Goal: Transaction & Acquisition: Purchase product/service

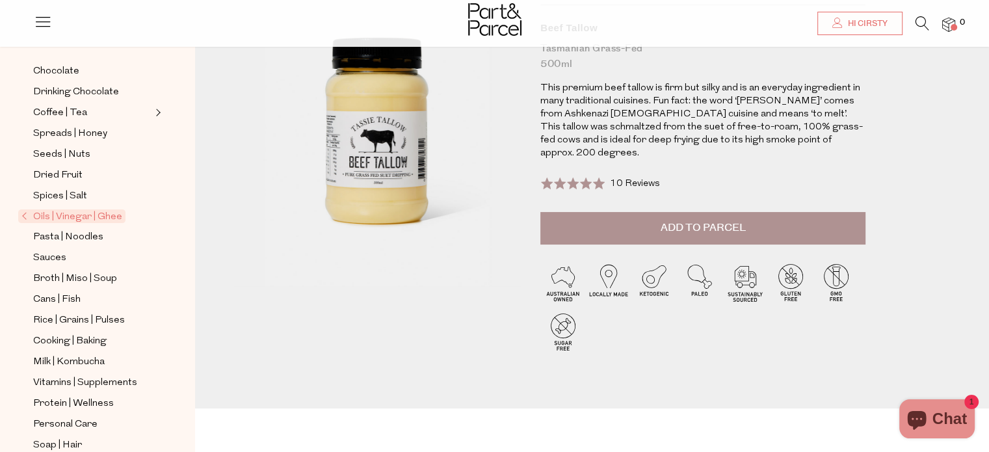
scroll to position [328, 0]
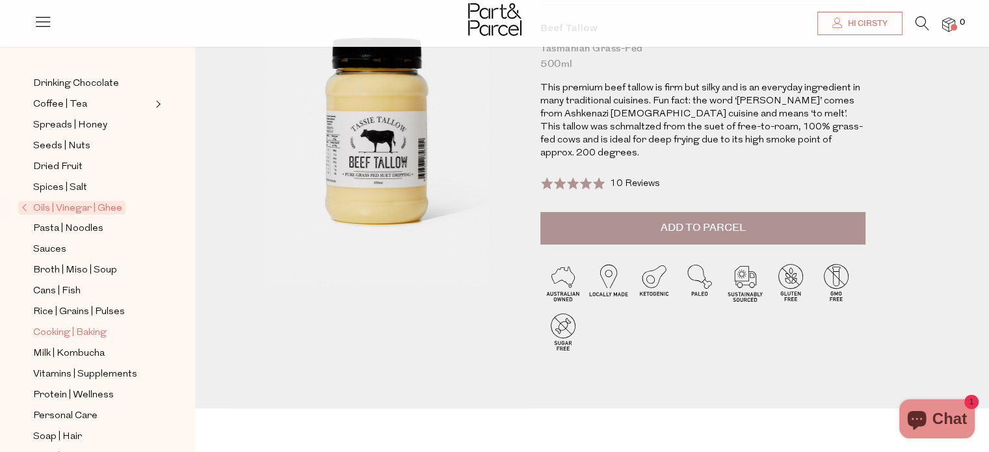
click at [77, 328] on span "Cooking | Baking" at bounding box center [69, 333] width 73 height 16
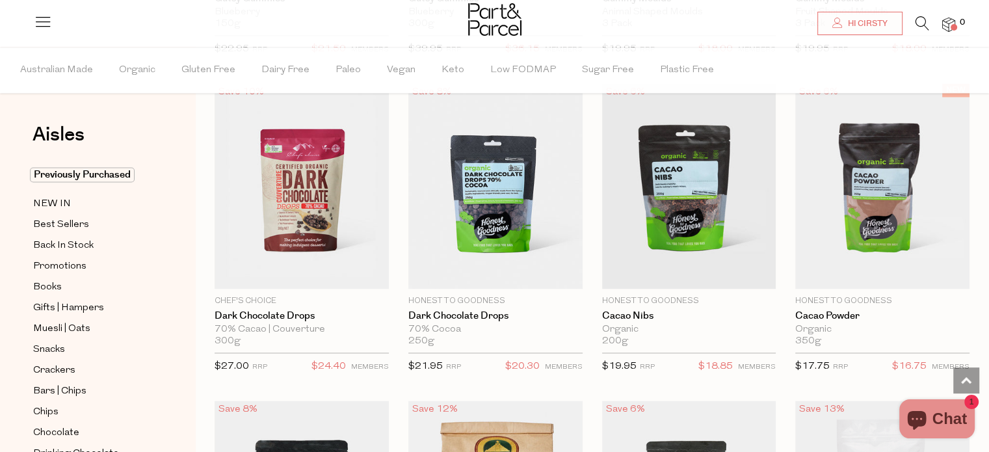
scroll to position [2003, 0]
click at [924, 25] on icon at bounding box center [922, 23] width 14 height 14
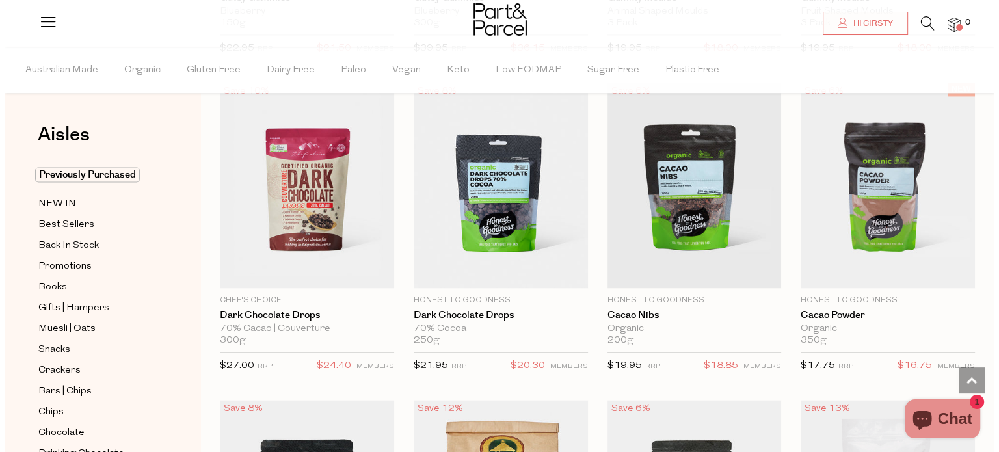
scroll to position [2020, 0]
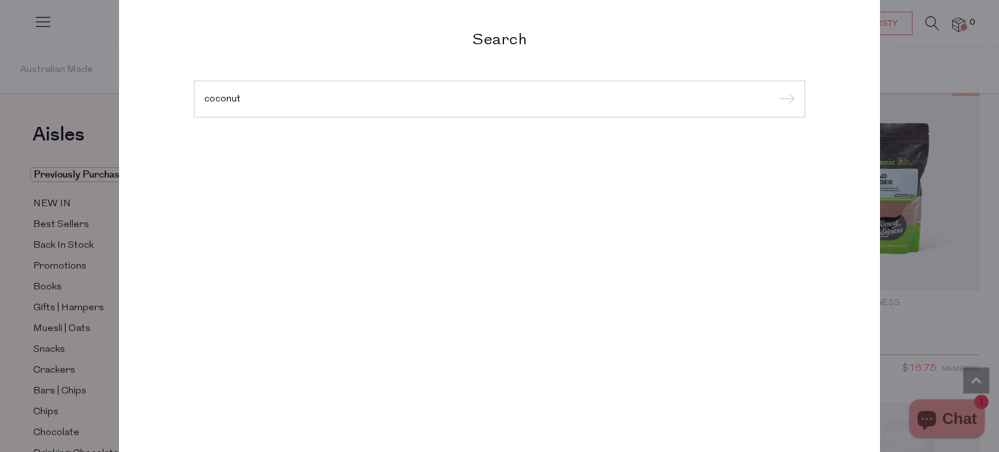
type input "coconut"
click at [775, 90] on input "submit" at bounding box center [785, 100] width 20 height 20
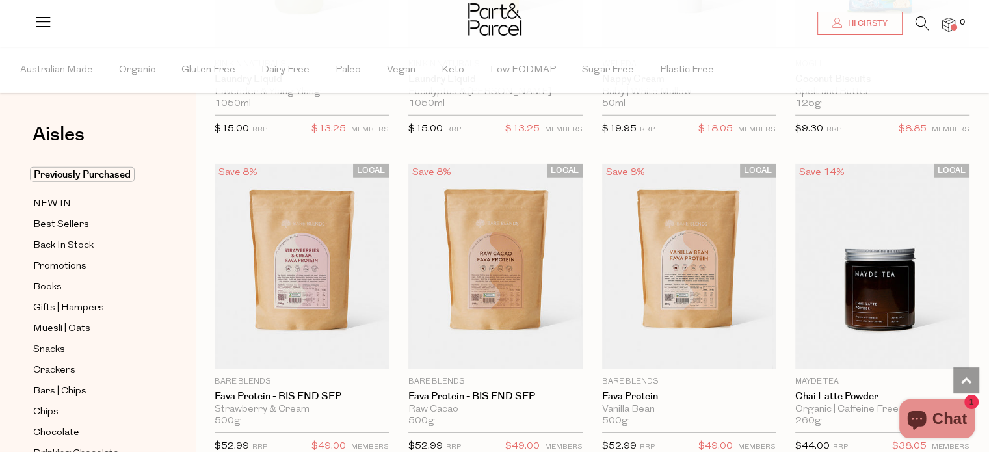
scroll to position [3510, 0]
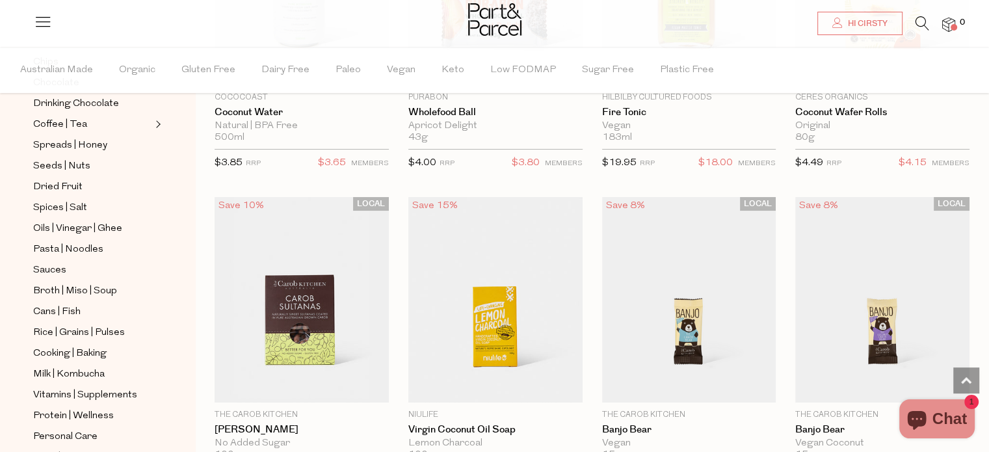
scroll to position [353, 0]
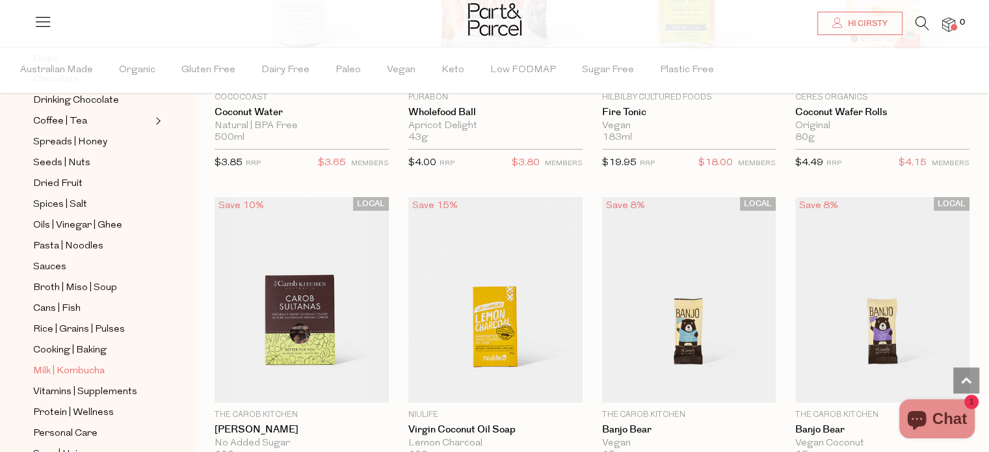
click at [88, 363] on span "Milk | Kombucha" at bounding box center [69, 371] width 72 height 16
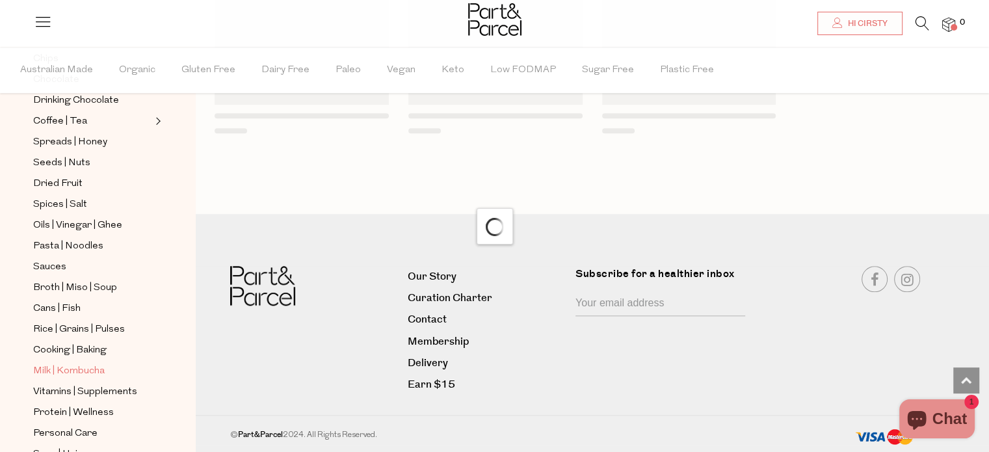
scroll to position [1189, 0]
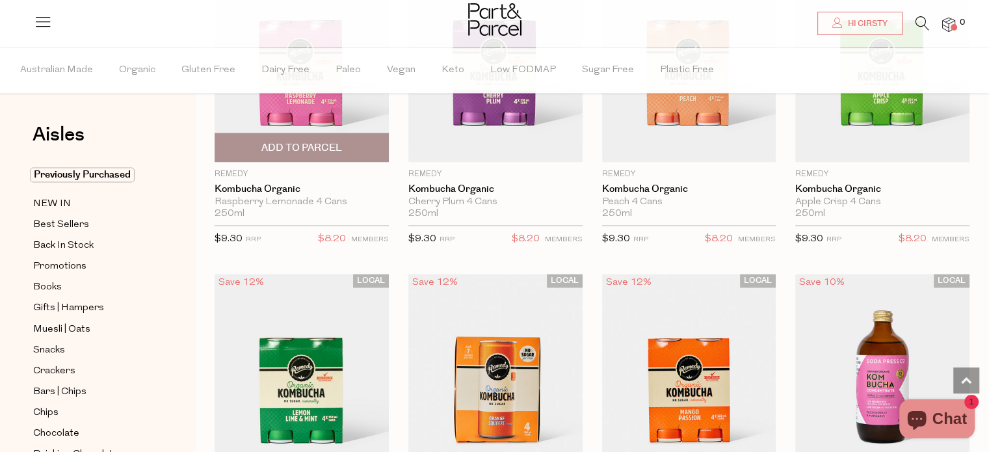
scroll to position [2160, 0]
